Goal: Download file/media

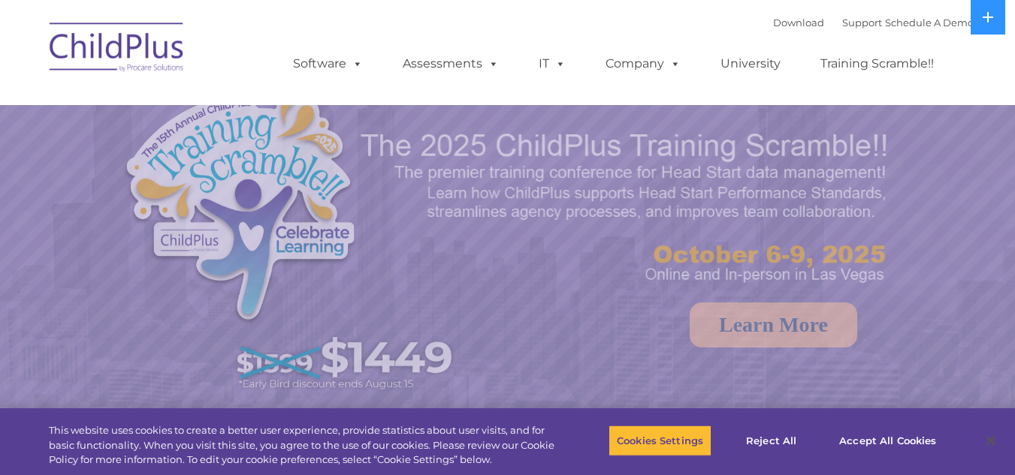
select select "MEDIUM"
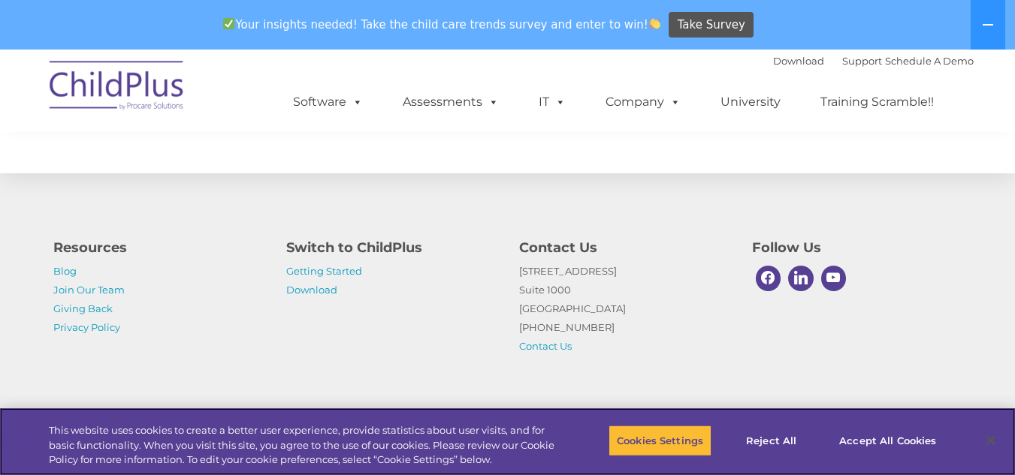
scroll to position [1792, 0]
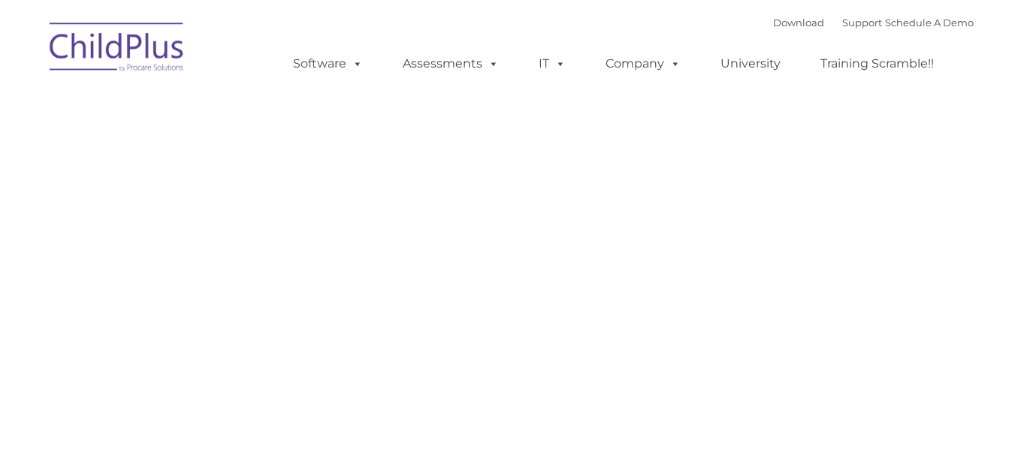
type input ""
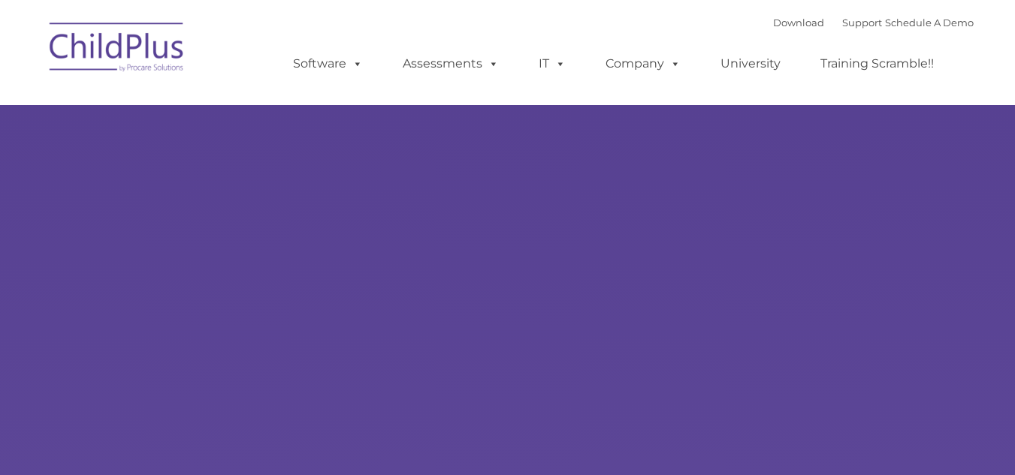
type input ""
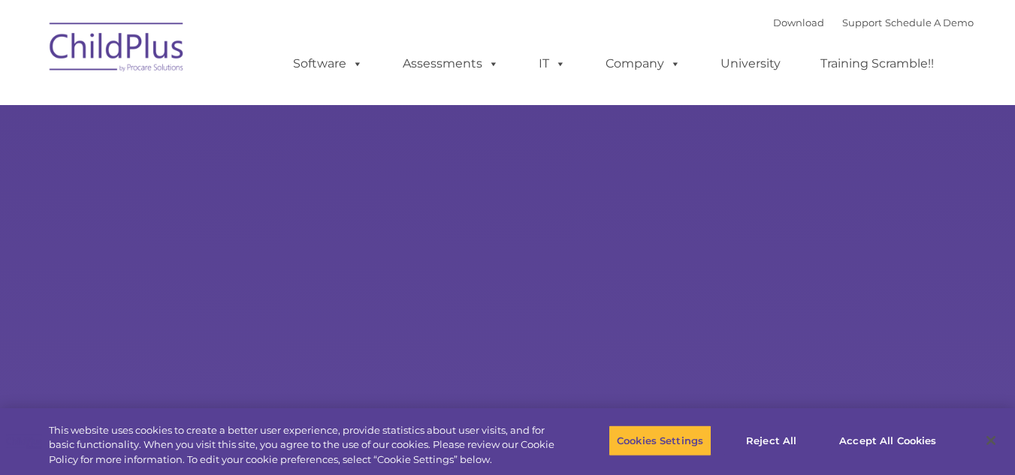
select select "MEDIUM"
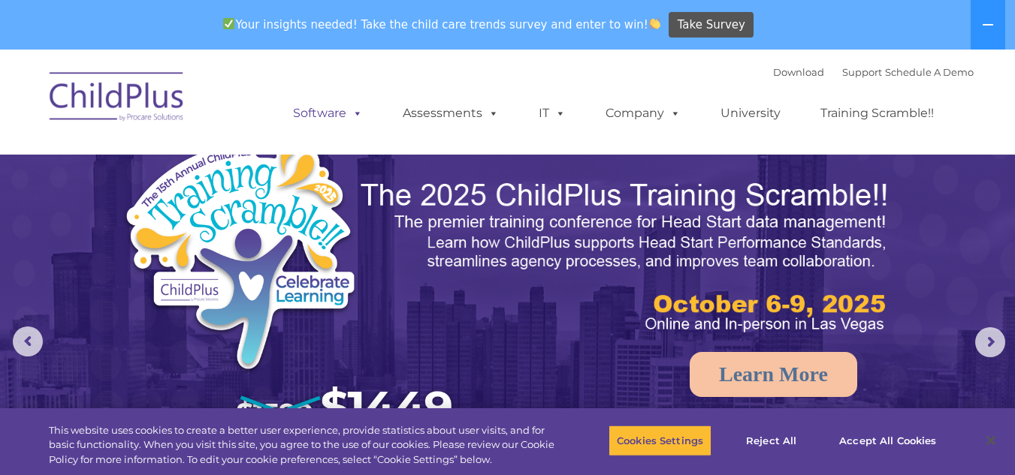
click at [360, 110] on span at bounding box center [354, 113] width 17 height 14
click at [777, 77] on link "Download" at bounding box center [798, 72] width 51 height 12
